Goal: Transaction & Acquisition: Obtain resource

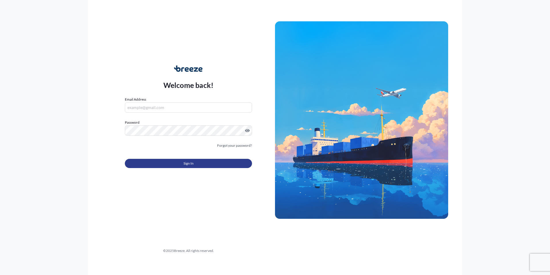
type input "[EMAIL_ADDRESS][PERSON_NAME][DOMAIN_NAME]"
click at [185, 163] on span "Sign In" at bounding box center [189, 163] width 10 height 6
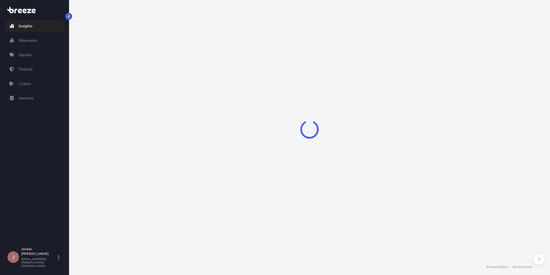
select select "2025"
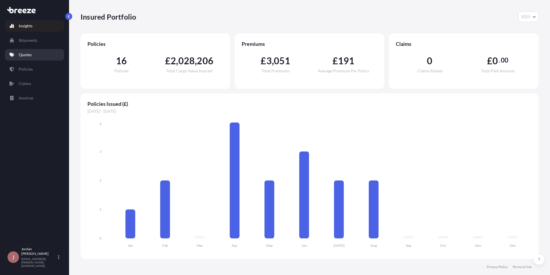
click at [41, 52] on link "Quotes" at bounding box center [34, 55] width 59 height 12
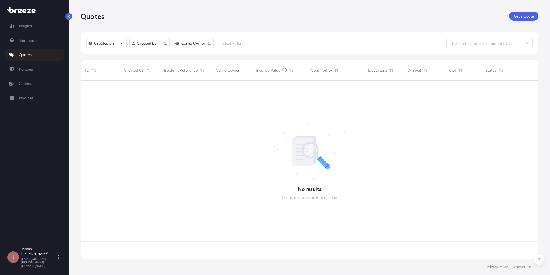
scroll to position [177, 454]
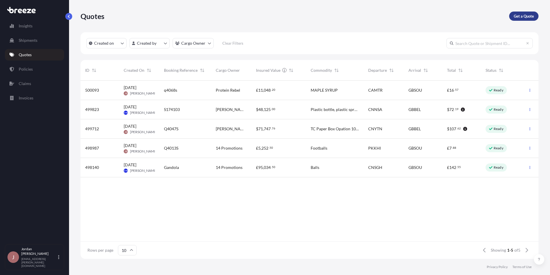
click at [529, 16] on p "Get a Quote" at bounding box center [524, 16] width 20 height 6
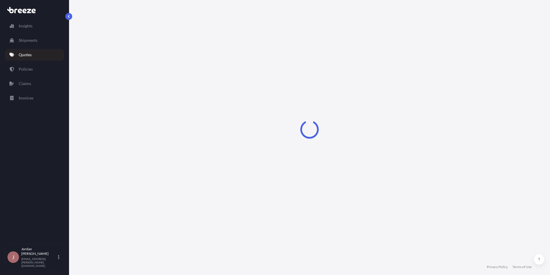
select select "Sea"
select select "1"
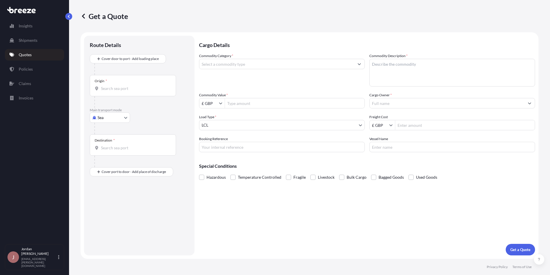
click at [360, 64] on icon "Show suggestions" at bounding box center [359, 64] width 3 height 2
type input "prot"
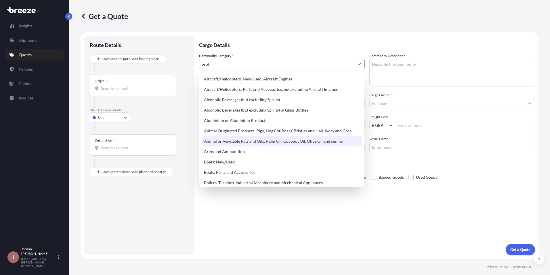
click at [50, 56] on link "Quotes" at bounding box center [34, 55] width 59 height 12
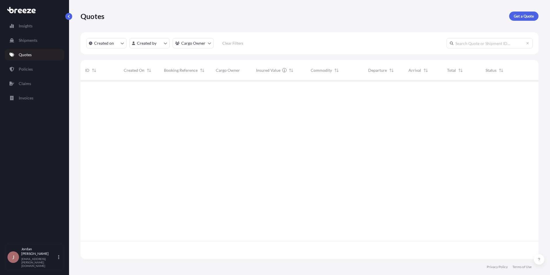
scroll to position [177, 454]
